Goal: Browse casually

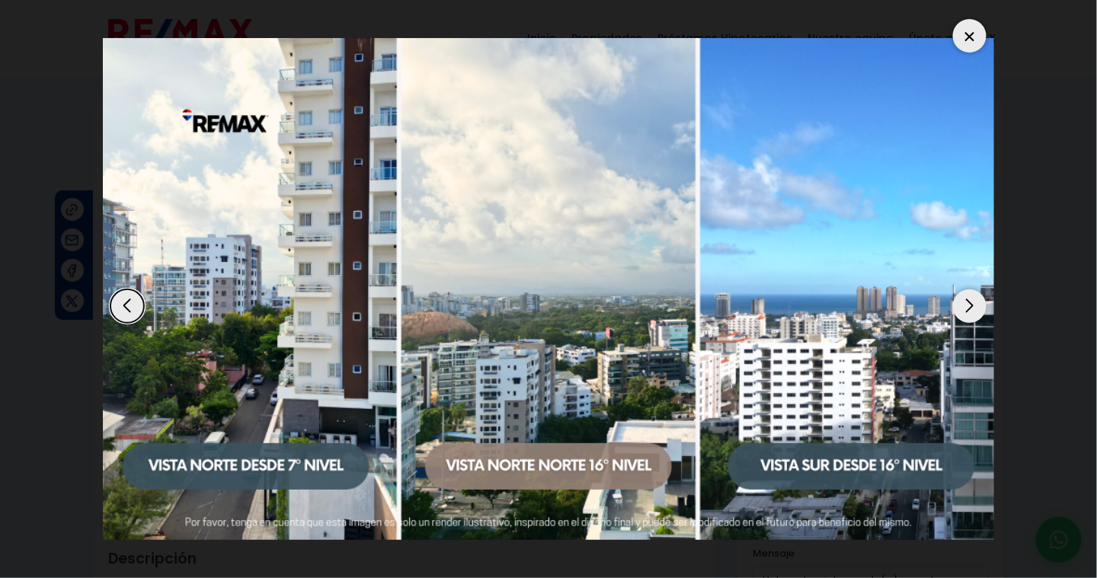
click at [974, 311] on div "Next slide" at bounding box center [970, 307] width 34 height 34
click at [976, 309] on div "Next slide" at bounding box center [970, 307] width 34 height 34
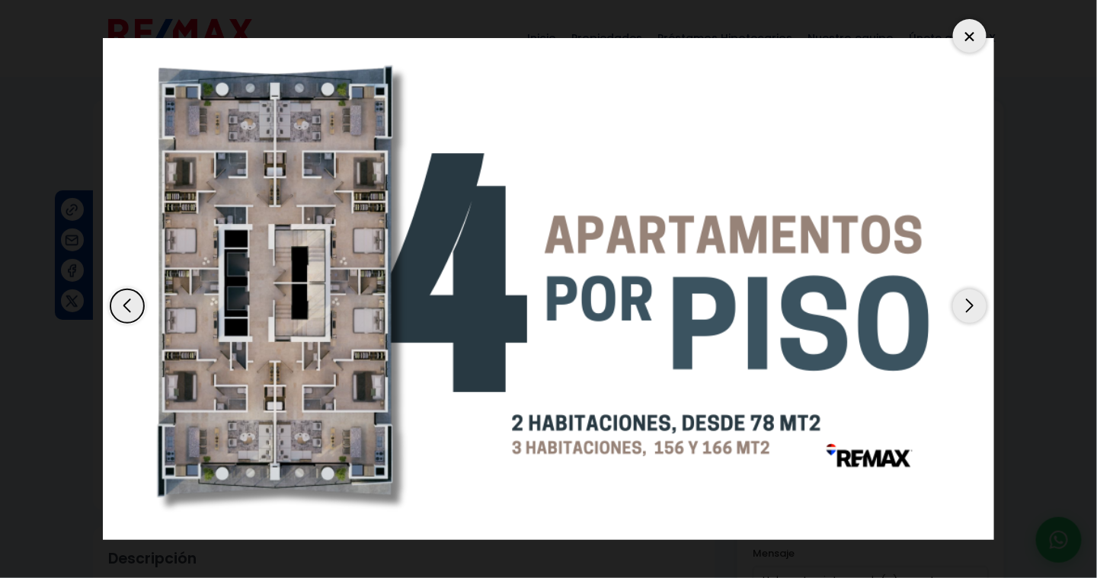
click at [132, 309] on div "Previous slide" at bounding box center [127, 307] width 34 height 34
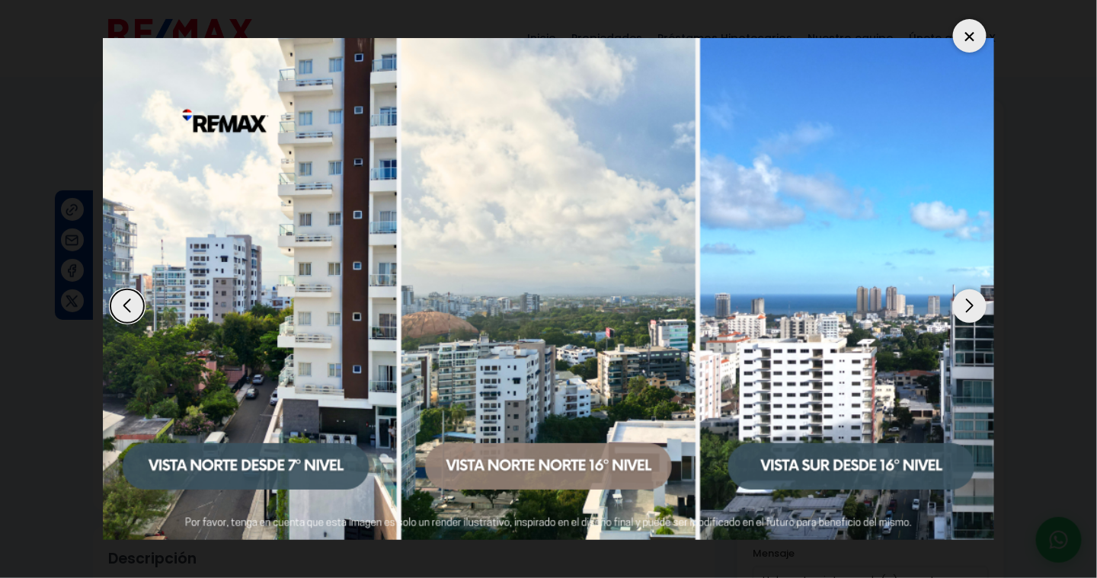
click at [965, 312] on div "Next slide" at bounding box center [970, 307] width 34 height 34
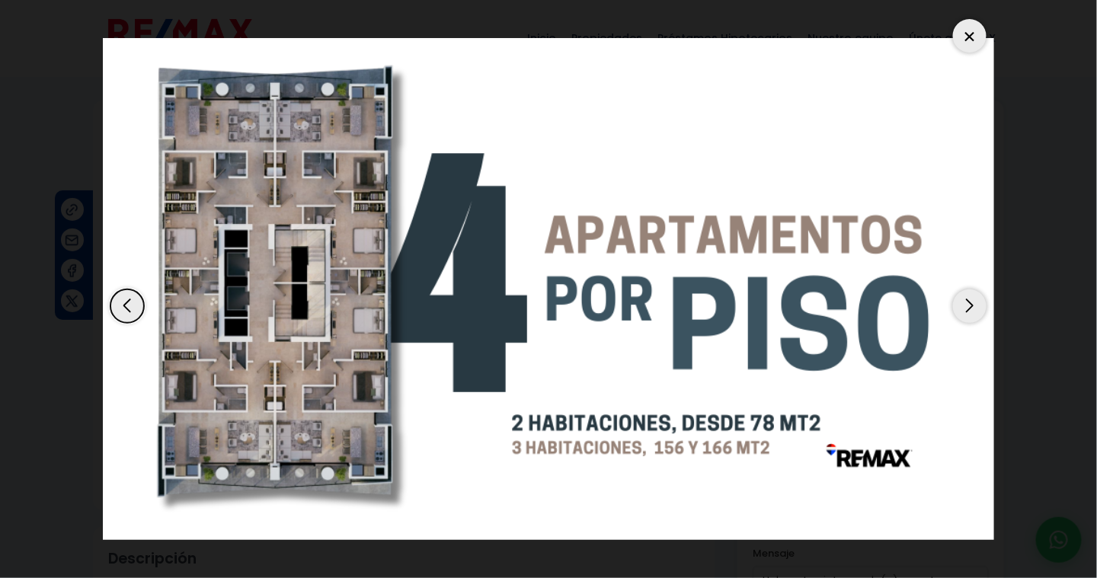
click at [966, 312] on div "Next slide" at bounding box center [970, 307] width 34 height 34
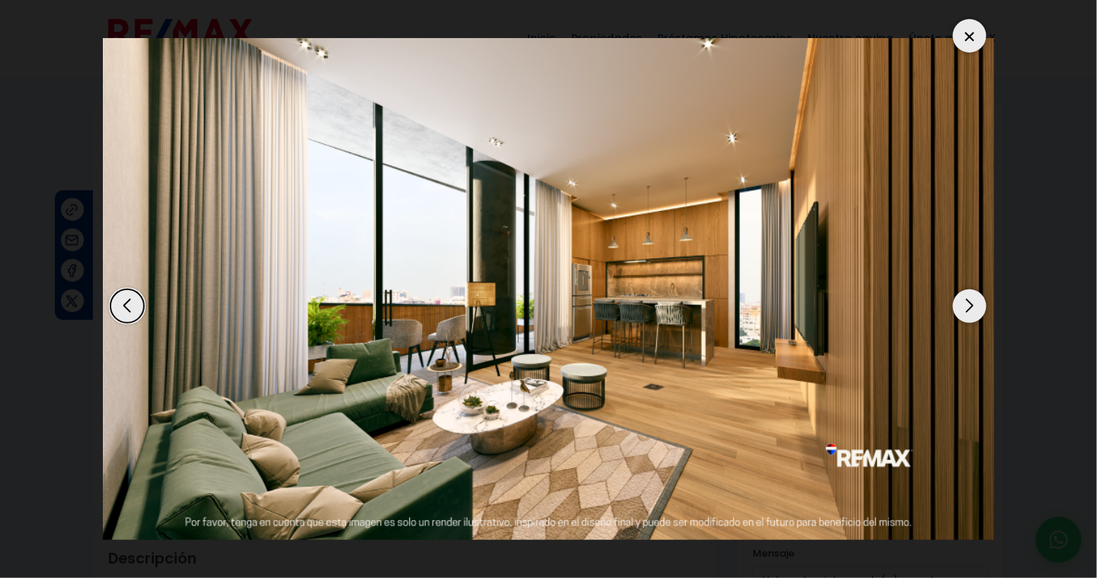
click at [965, 311] on div "Next slide" at bounding box center [970, 307] width 34 height 34
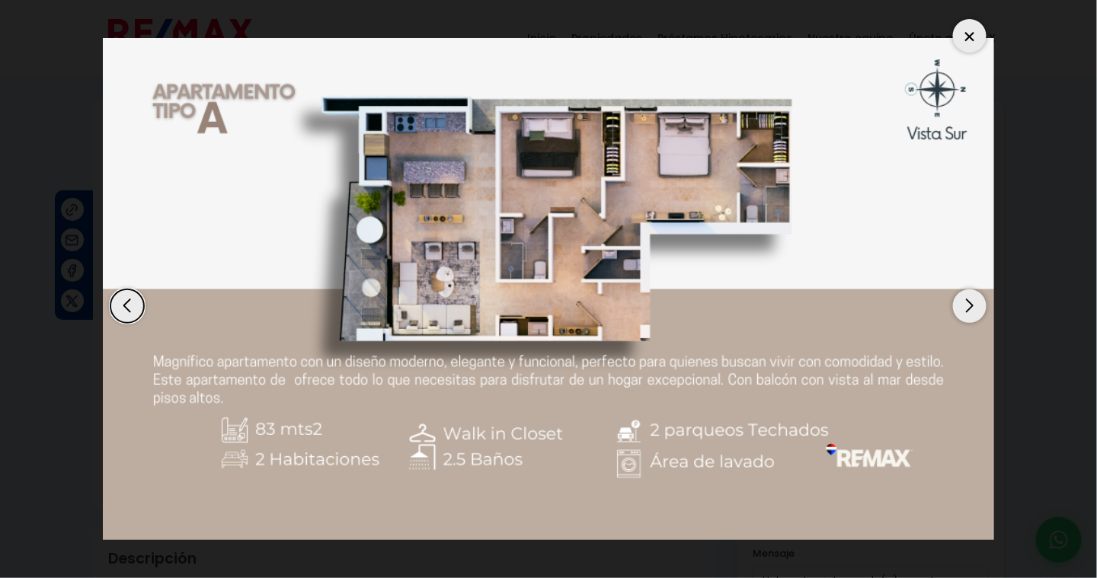
click at [965, 311] on div "Next slide" at bounding box center [970, 307] width 34 height 34
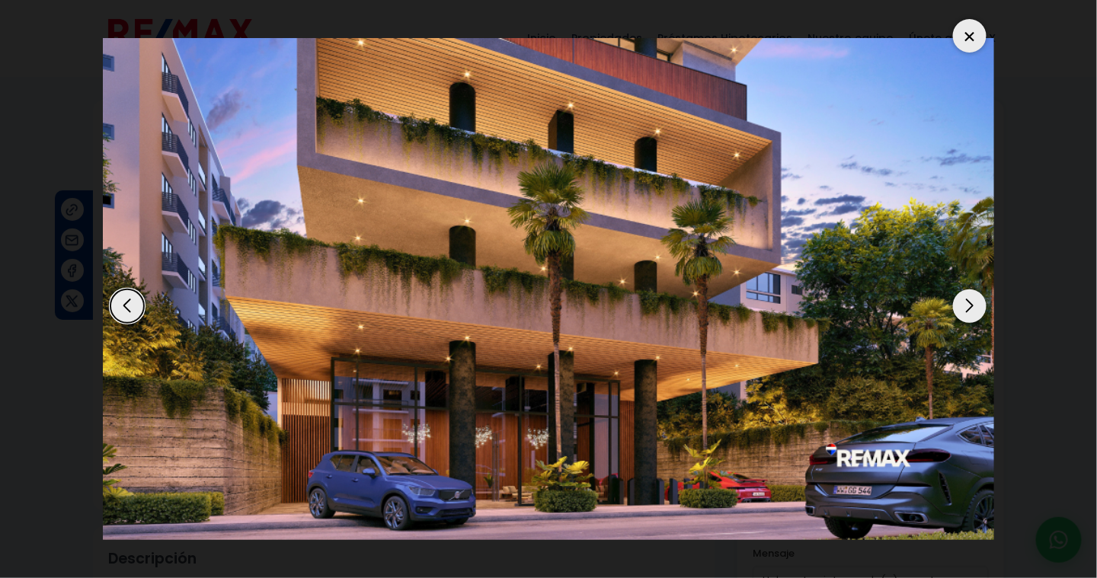
click at [972, 309] on div "Next slide" at bounding box center [970, 307] width 34 height 34
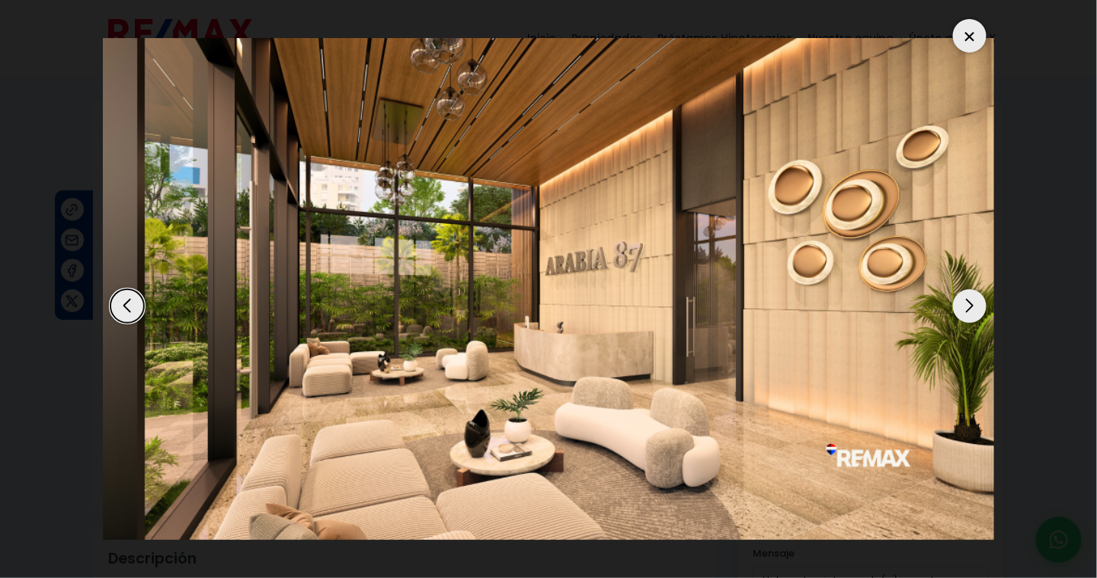
click at [968, 308] on div "Next slide" at bounding box center [970, 307] width 34 height 34
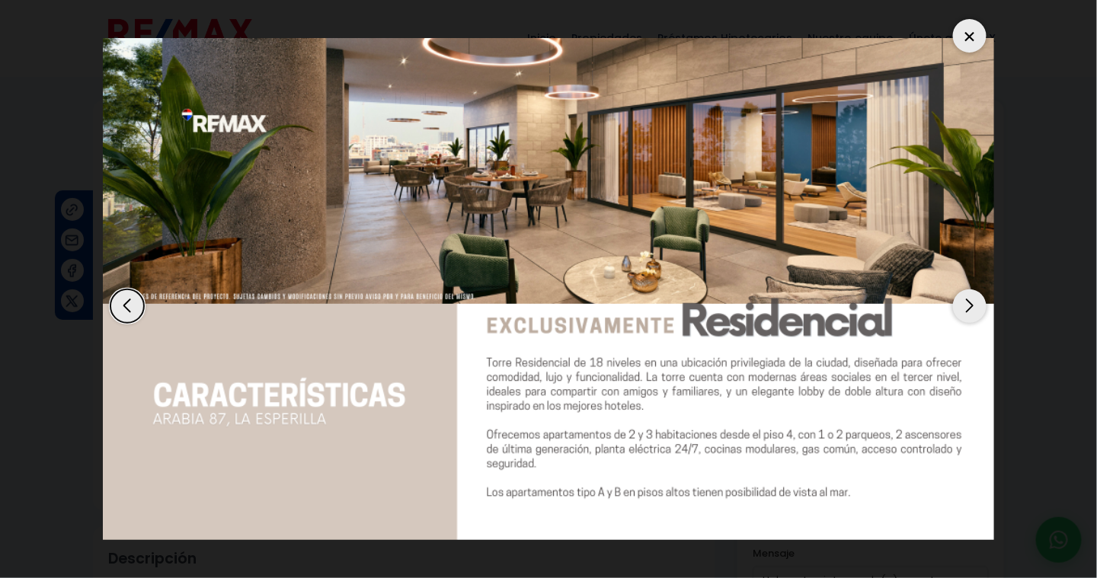
click at [968, 308] on div "Next slide" at bounding box center [970, 307] width 34 height 34
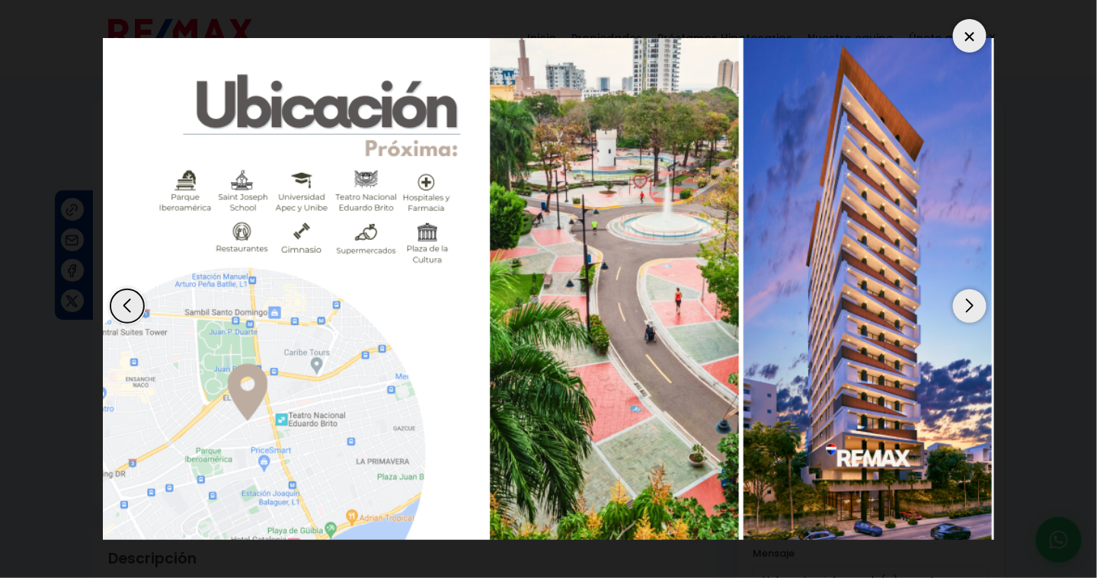
click at [970, 306] on div "Next slide" at bounding box center [970, 307] width 34 height 34
